Goal: Information Seeking & Learning: Learn about a topic

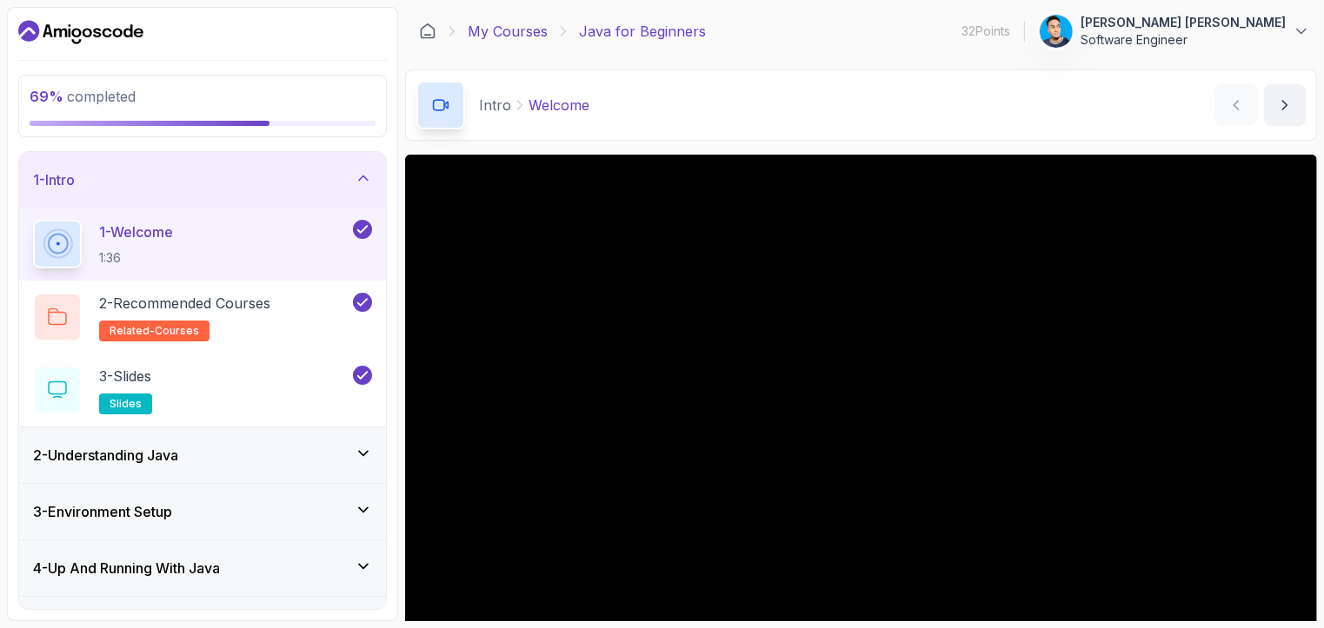
click at [521, 33] on link "My Courses" at bounding box center [508, 31] width 80 height 21
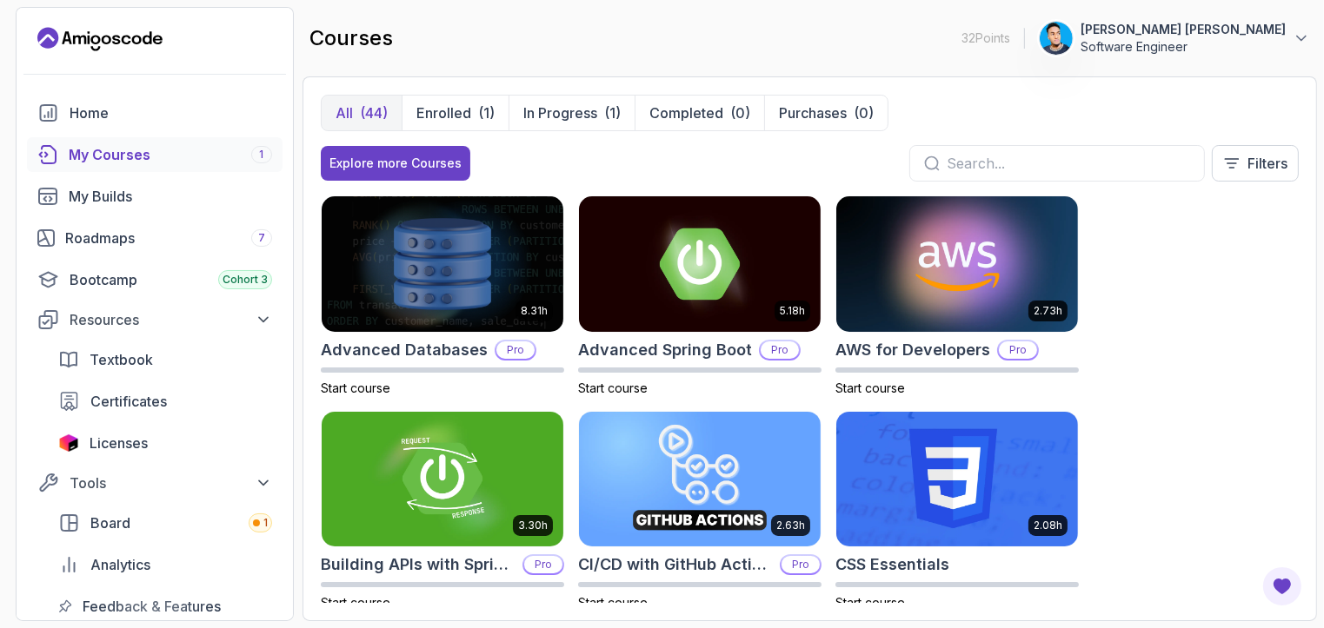
click at [142, 157] on div "My Courses 1" at bounding box center [170, 154] width 203 height 21
click at [468, 116] on p "Enrolled" at bounding box center [443, 113] width 55 height 21
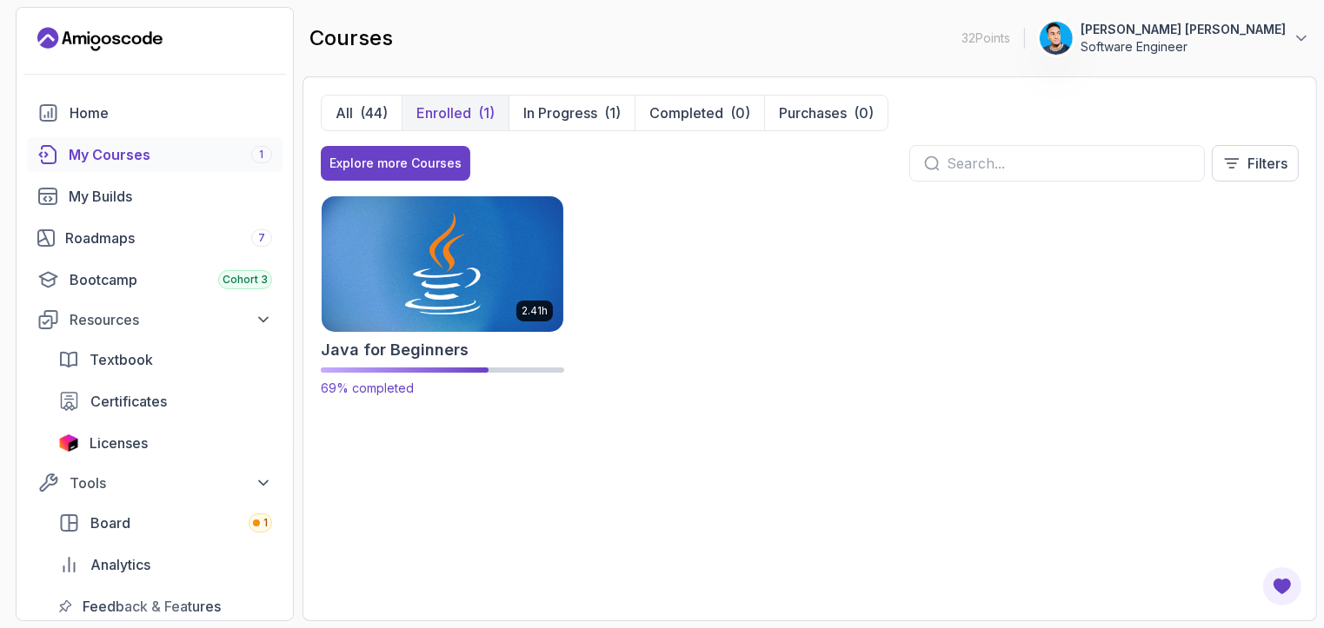
click at [468, 246] on img at bounding box center [442, 264] width 254 height 142
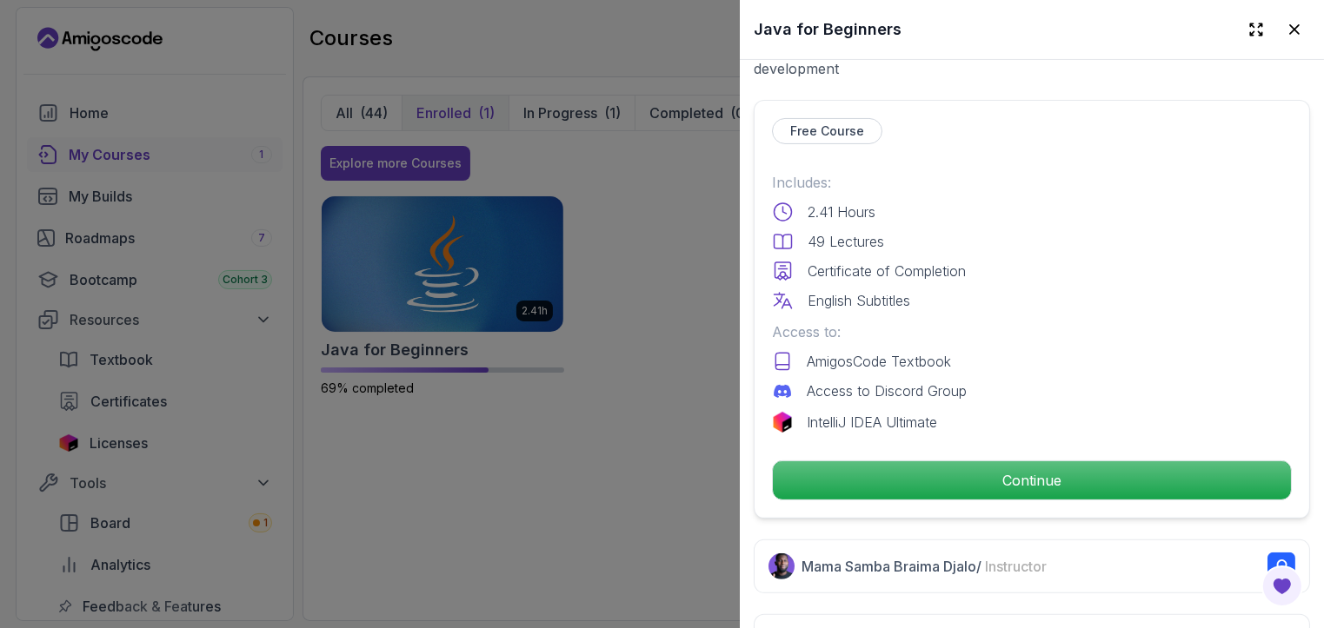
scroll to position [368, 0]
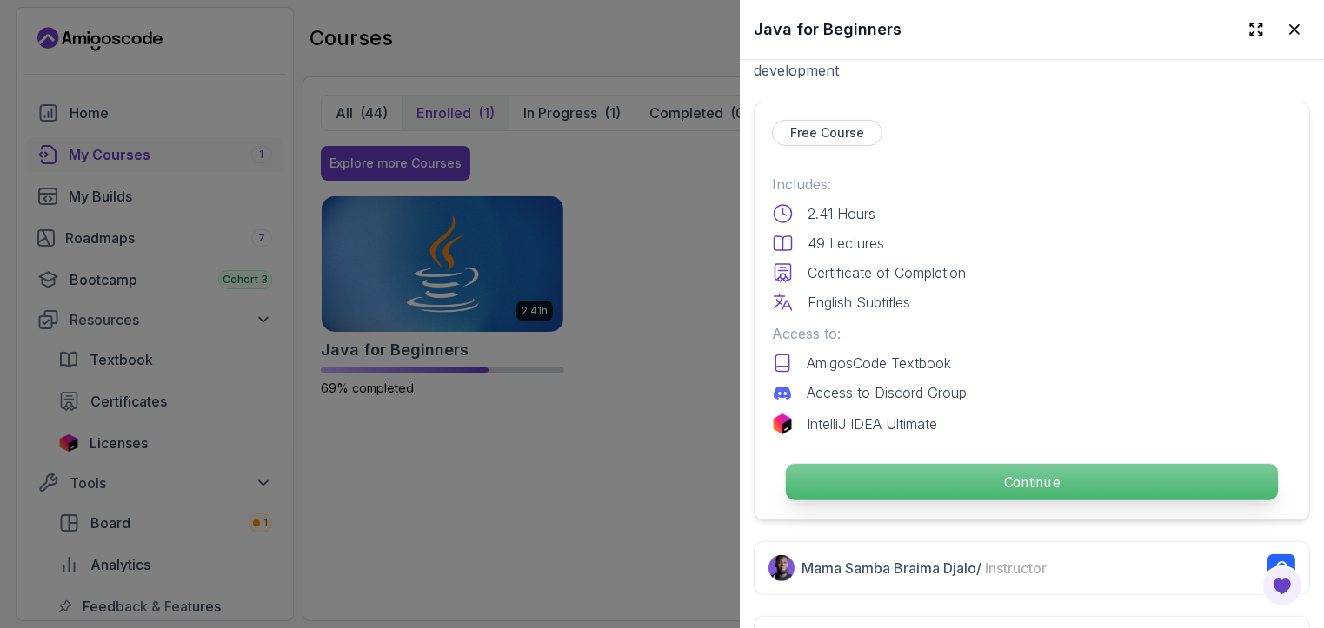
click at [955, 471] on p "Continue" at bounding box center [1032, 482] width 492 height 36
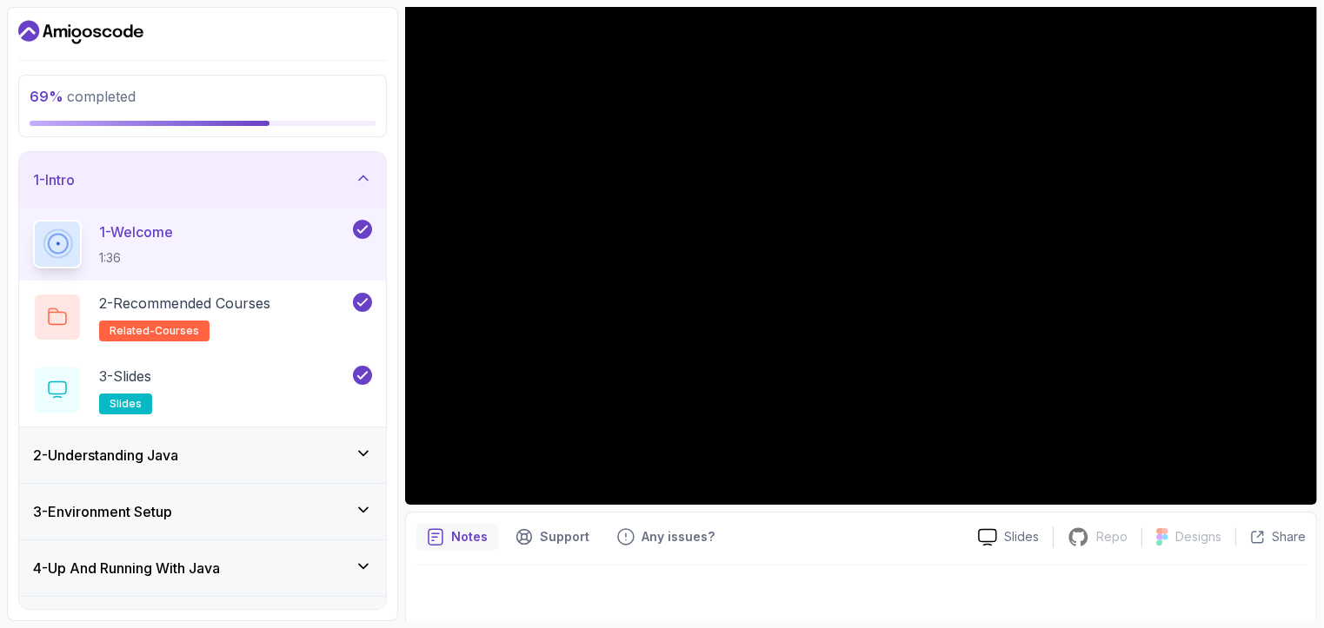
scroll to position [153, 0]
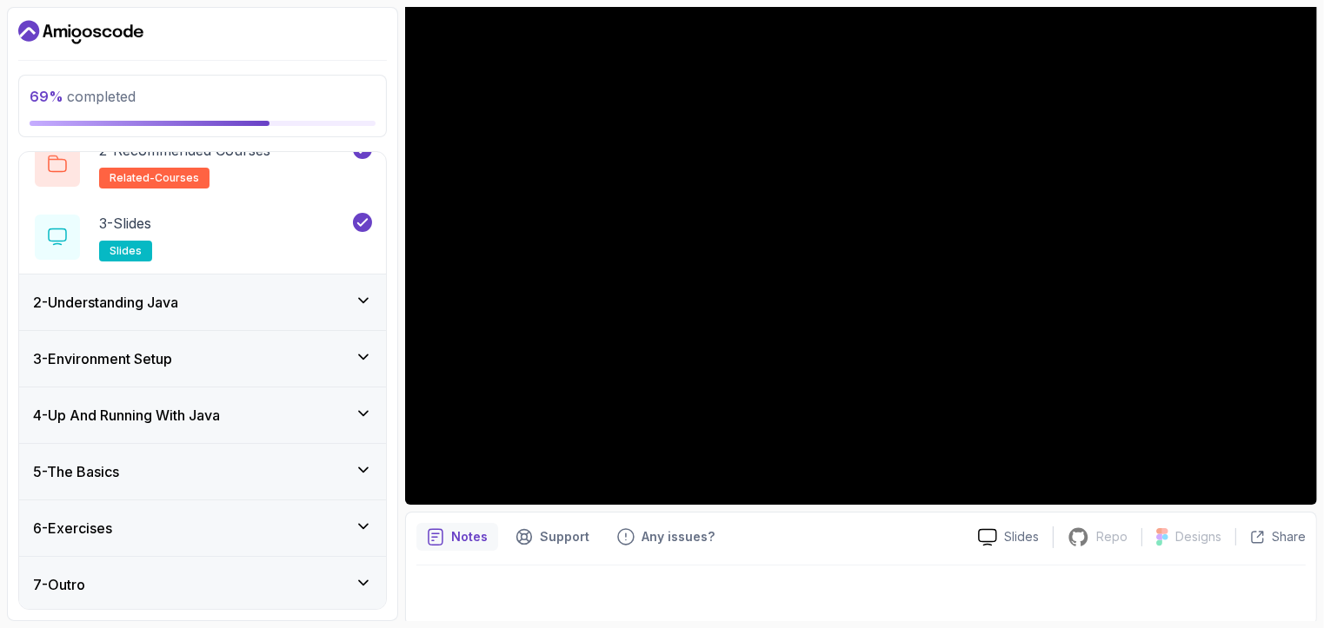
click at [288, 470] on div "5 - The Basics" at bounding box center [202, 471] width 339 height 21
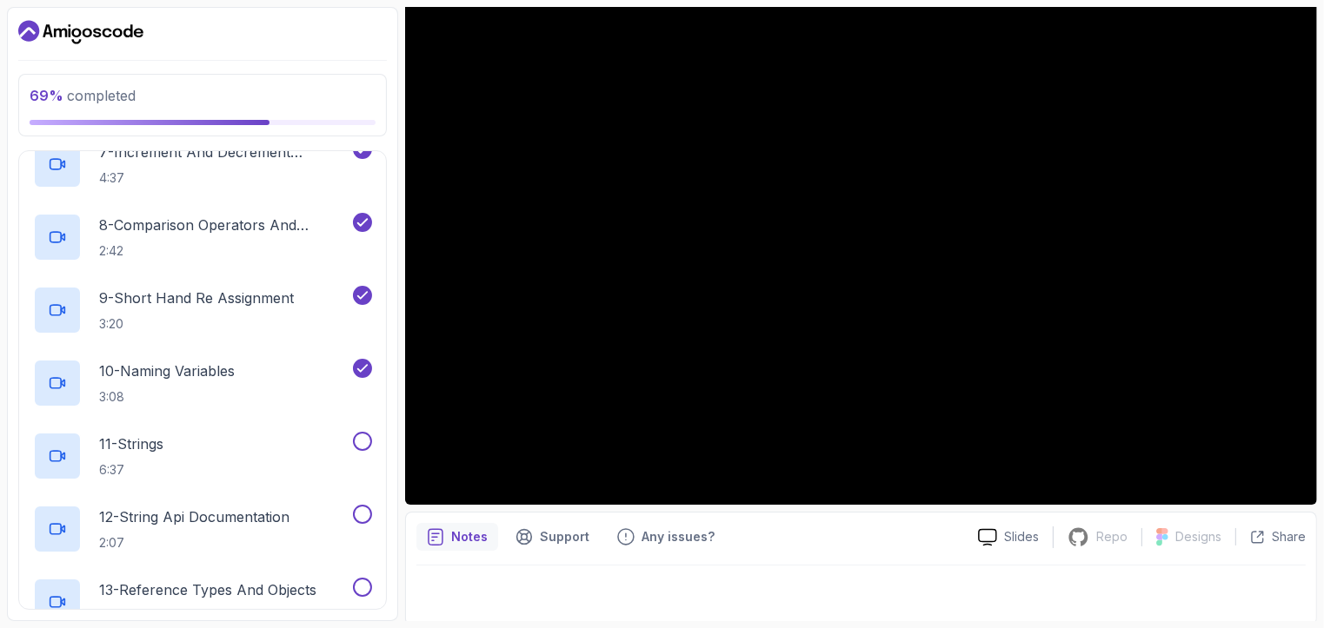
scroll to position [747, 0]
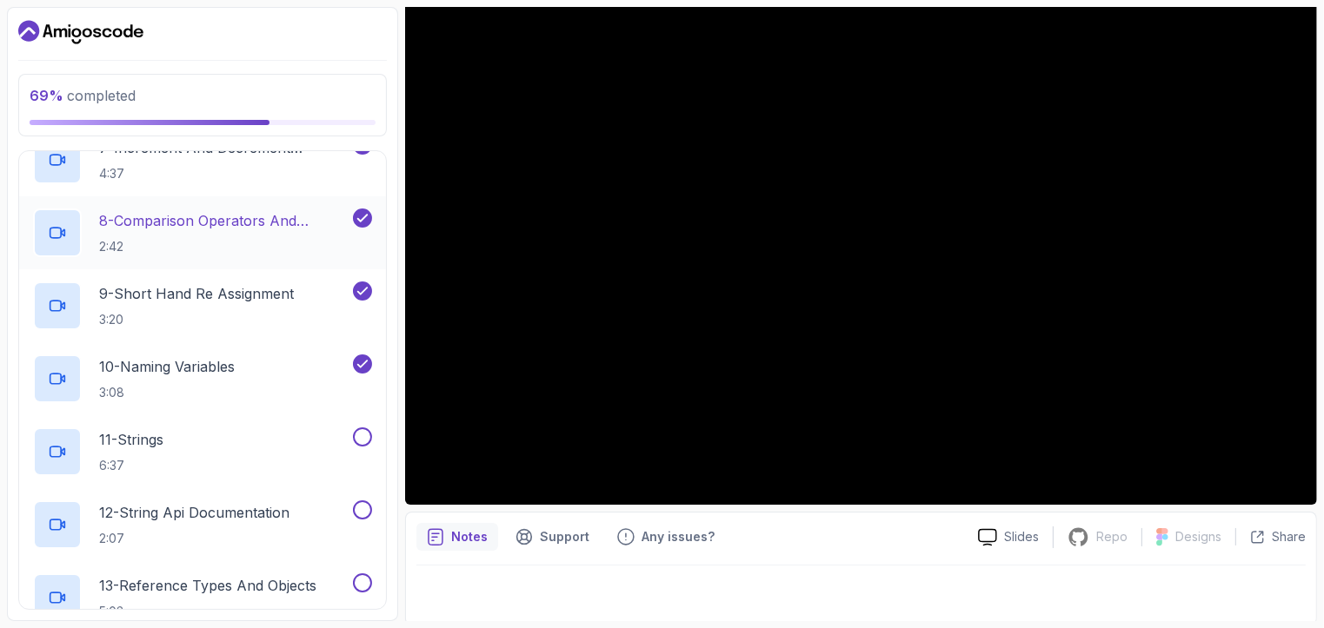
click at [269, 219] on p "8 - Comparison Operators and Booleans" at bounding box center [224, 220] width 250 height 21
